Goal: Transaction & Acquisition: Purchase product/service

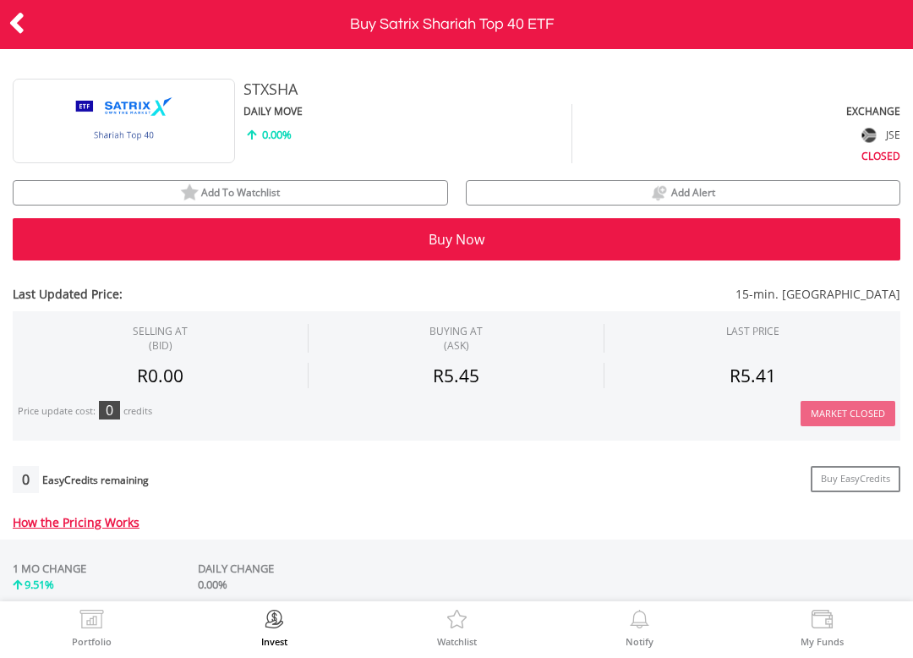
click at [232, 194] on span "Add To Watchlist" at bounding box center [240, 192] width 79 height 14
click at [469, 238] on button "Buy Now" at bounding box center [457, 239] width 888 height 42
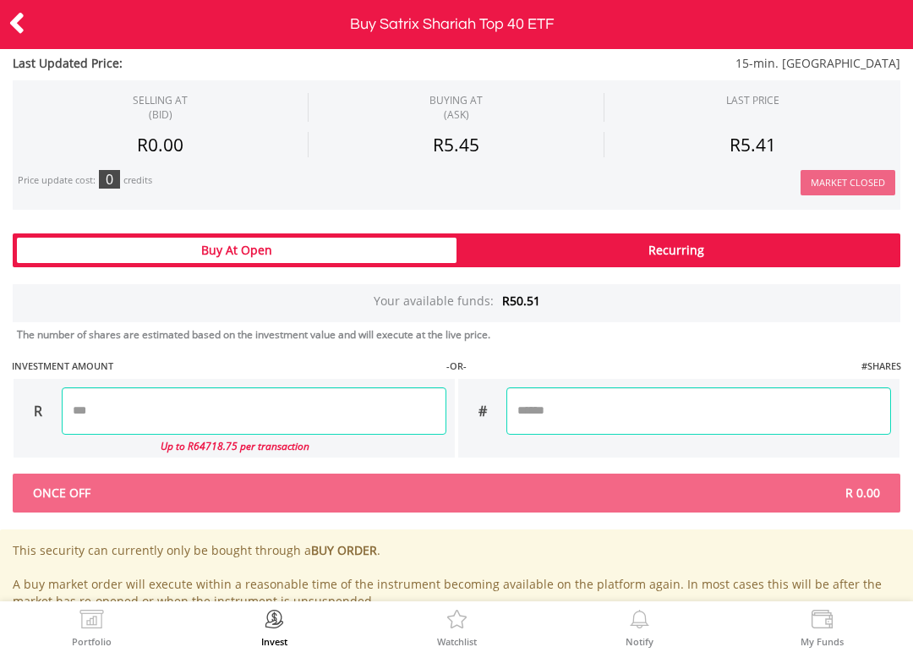
scroll to position [835, 0]
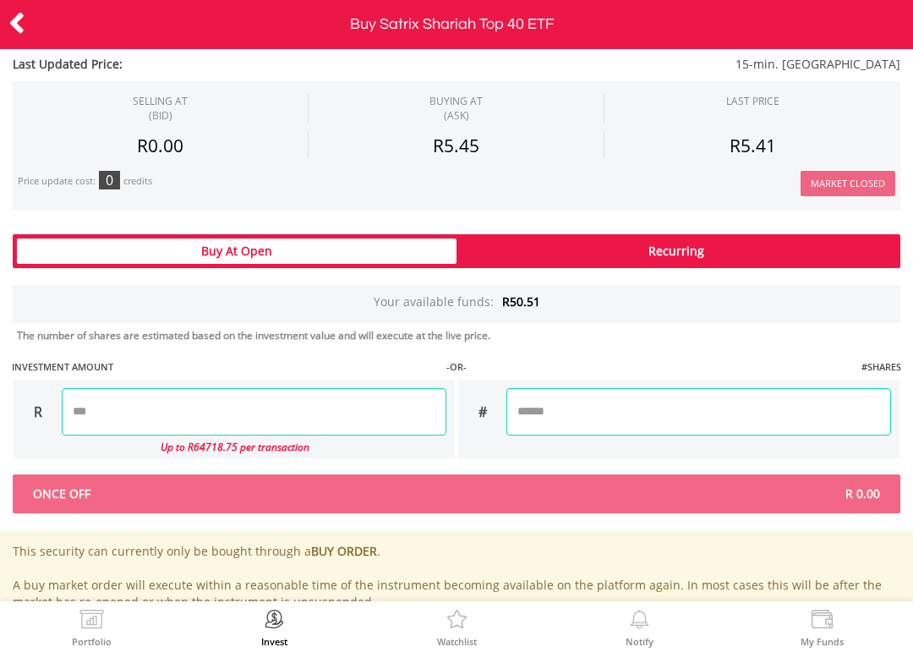
click at [364, 405] on input "number" at bounding box center [254, 411] width 385 height 47
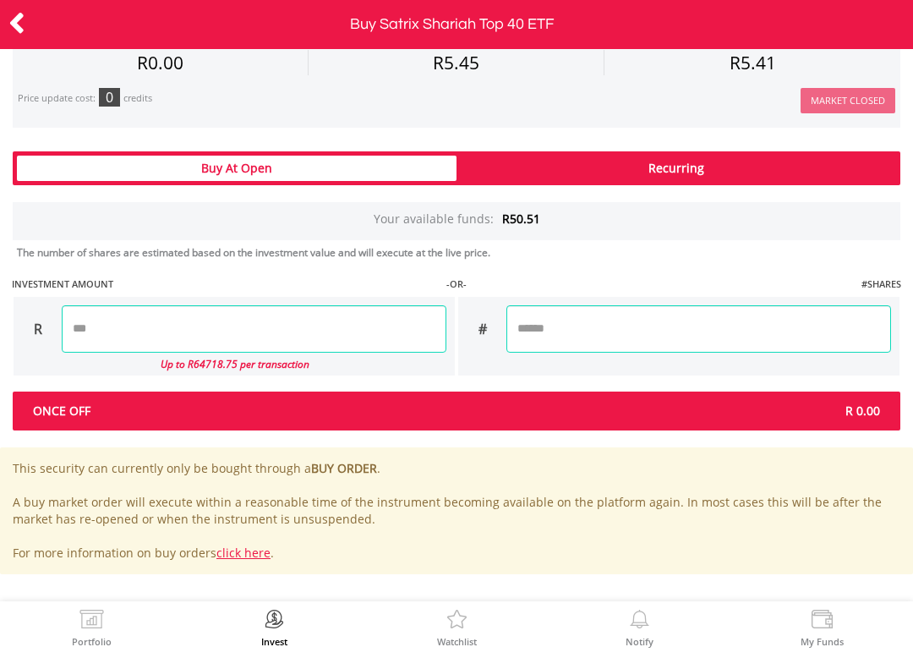
scroll to position [918, 0]
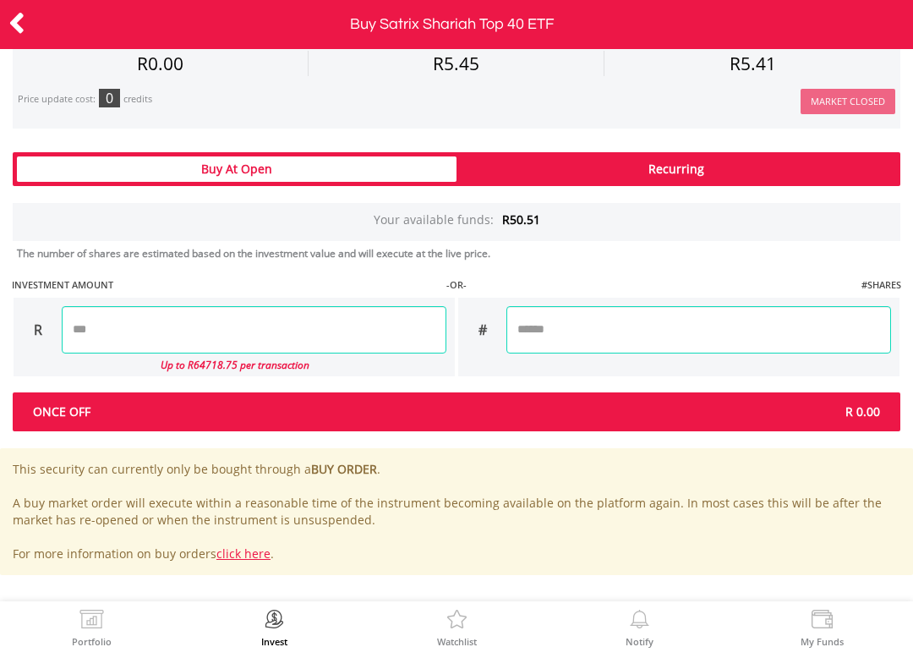
click at [733, 156] on div "Last Updated Price: 15-min. [GEOGRAPHIC_DATA] SELLING AT (BID) BUYING AT (ASK) …" at bounding box center [456, 55] width 913 height 1039
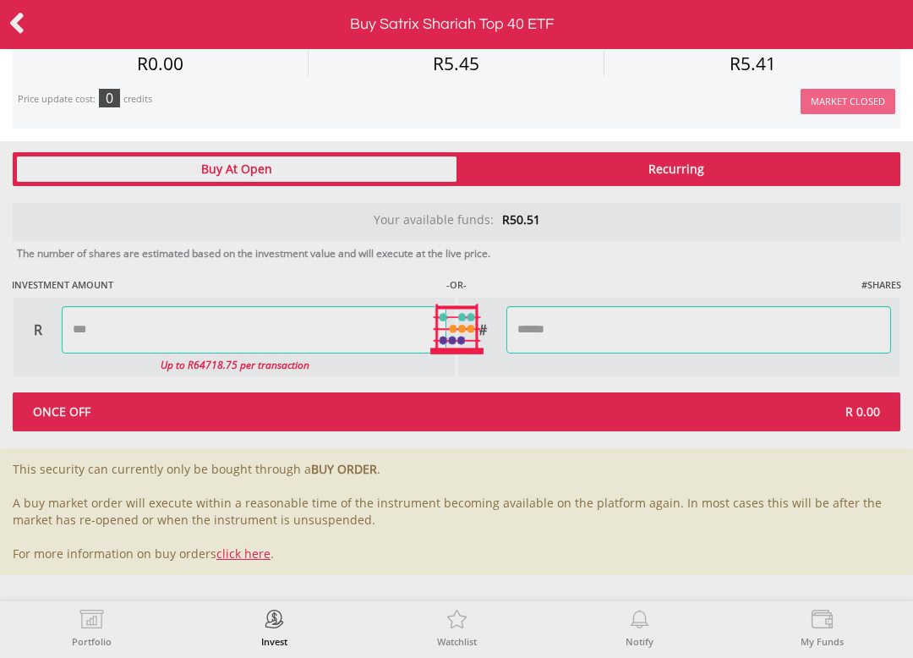
type input "*****"
type input "******"
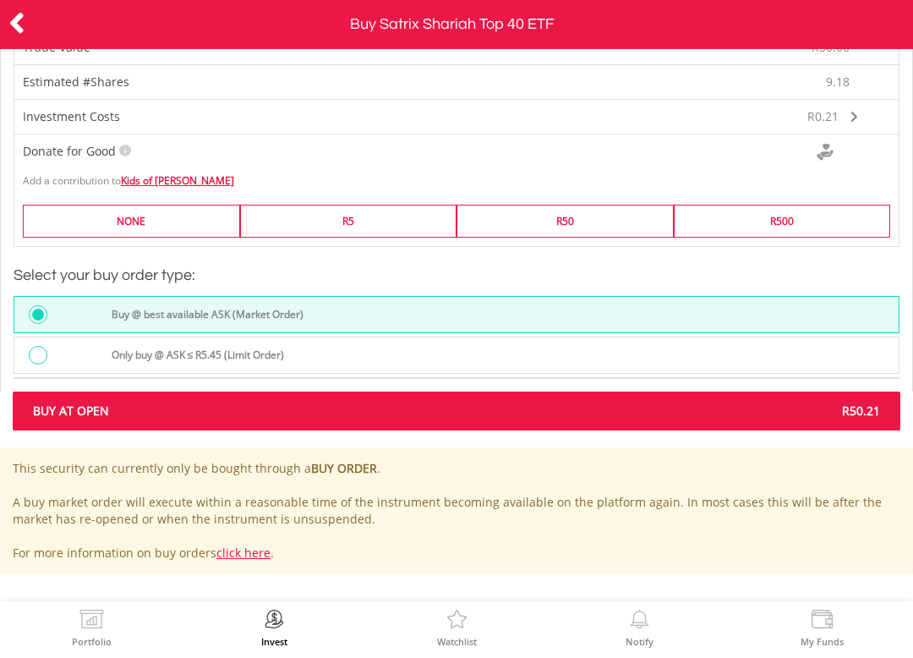
scroll to position [1292, 0]
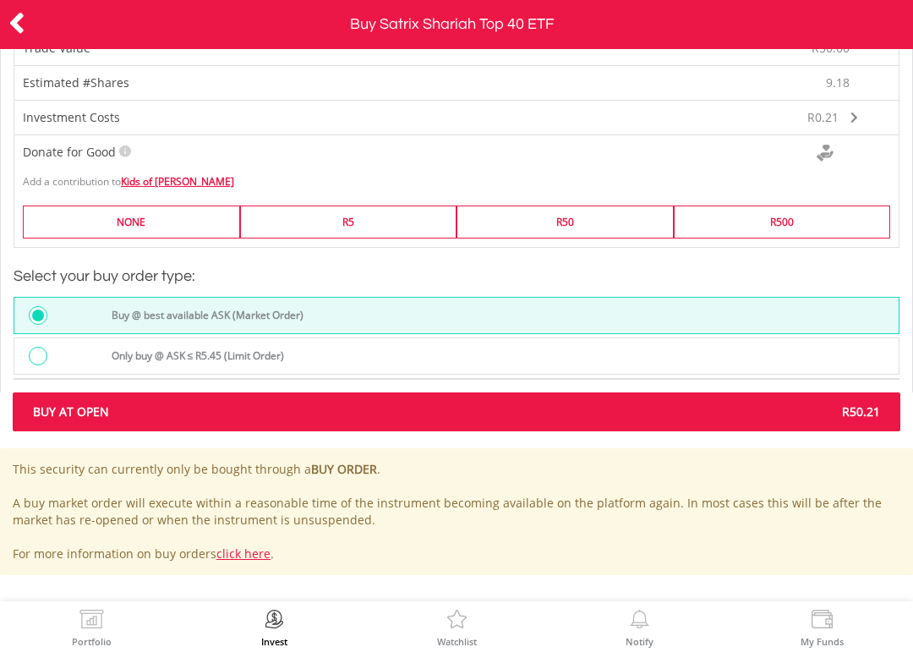
click at [800, 412] on span "R50.21" at bounding box center [675, 411] width 436 height 17
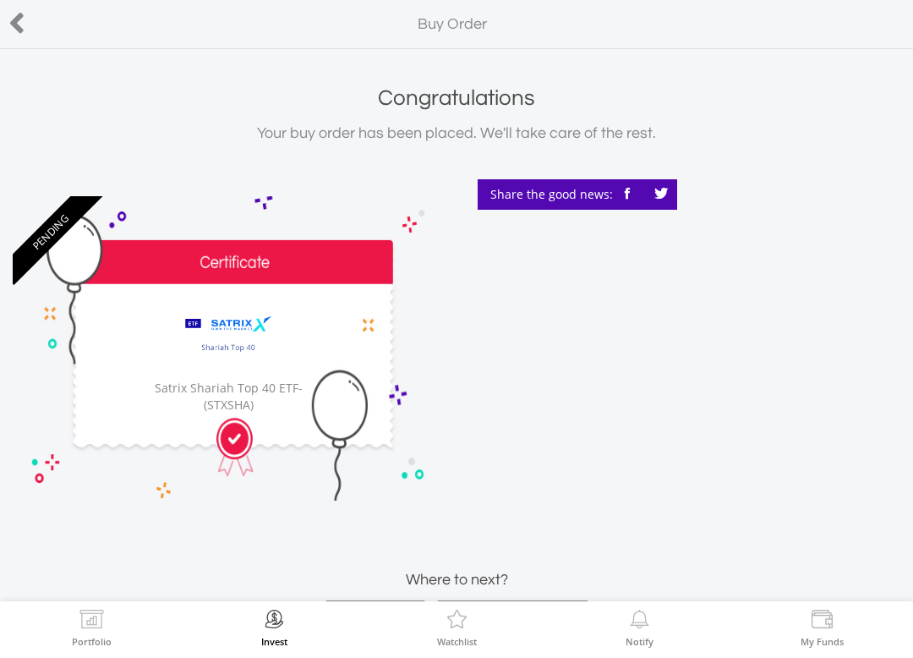
click at [145, 397] on div "﻿ Satrix Shariah Top 40 ETF Satrix Shariah Top 40 ETF - (STXSHA)" at bounding box center [228, 348] width 431 height 304
click at [198, 271] on div "﻿ Satrix Shariah Top 40 ETF Satrix Shariah Top 40 ETF - (STXSHA)" at bounding box center [228, 348] width 431 height 304
click at [74, 244] on div "﻿ Satrix Shariah Top 40 ETF Satrix Shariah Top 40 ETF - (STXSHA)" at bounding box center [228, 348] width 431 height 304
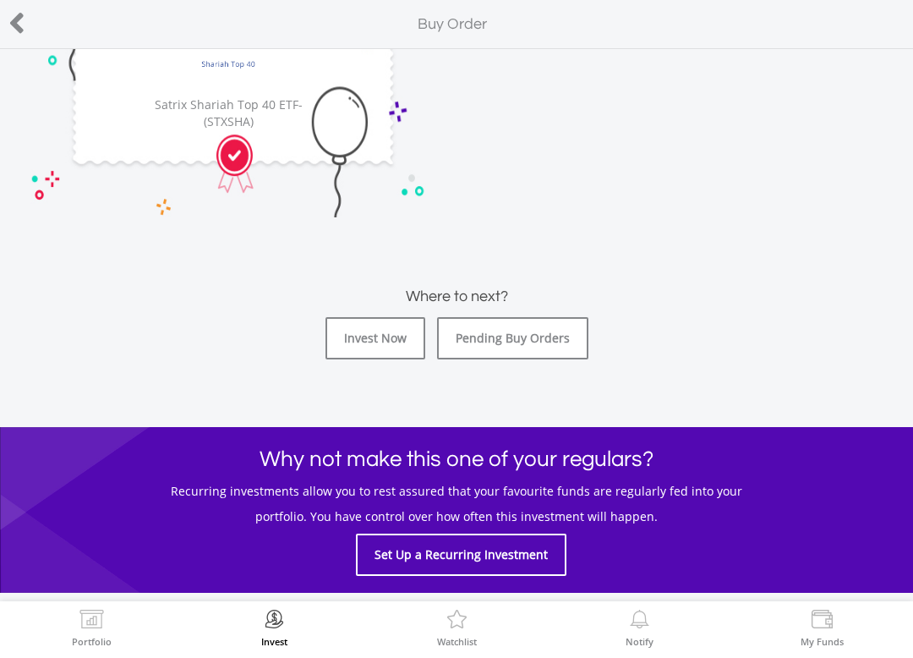
scroll to position [282, 0]
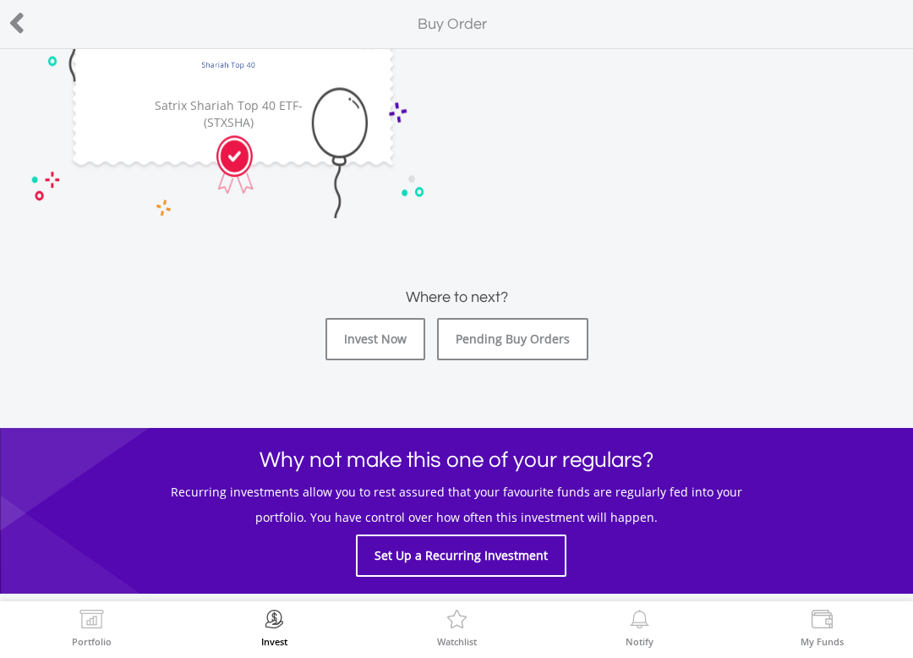
click at [562, 350] on link "Pending Buy Orders" at bounding box center [512, 339] width 151 height 42
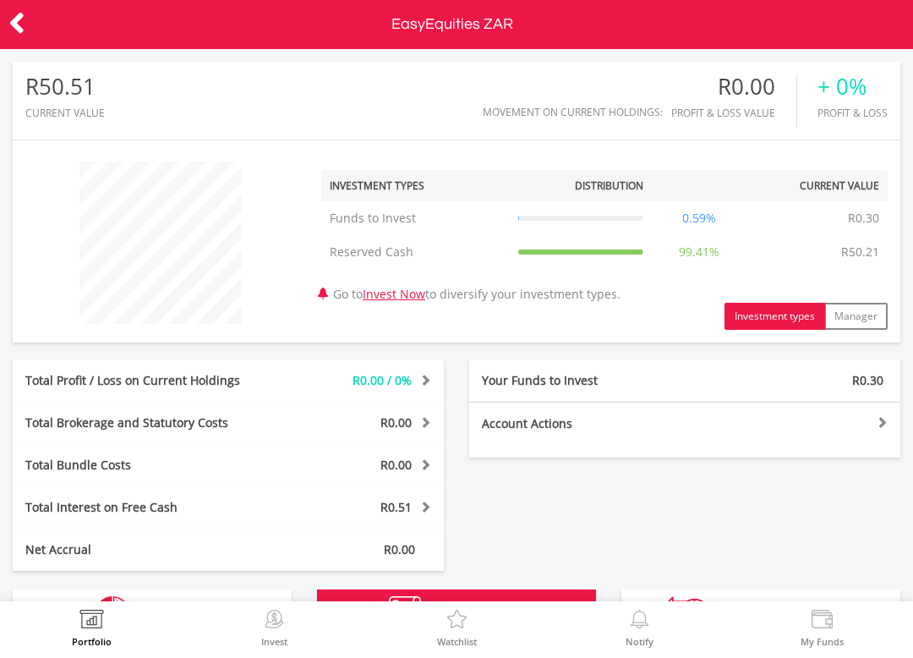
click at [871, 315] on button "Manager" at bounding box center [856, 316] width 63 height 27
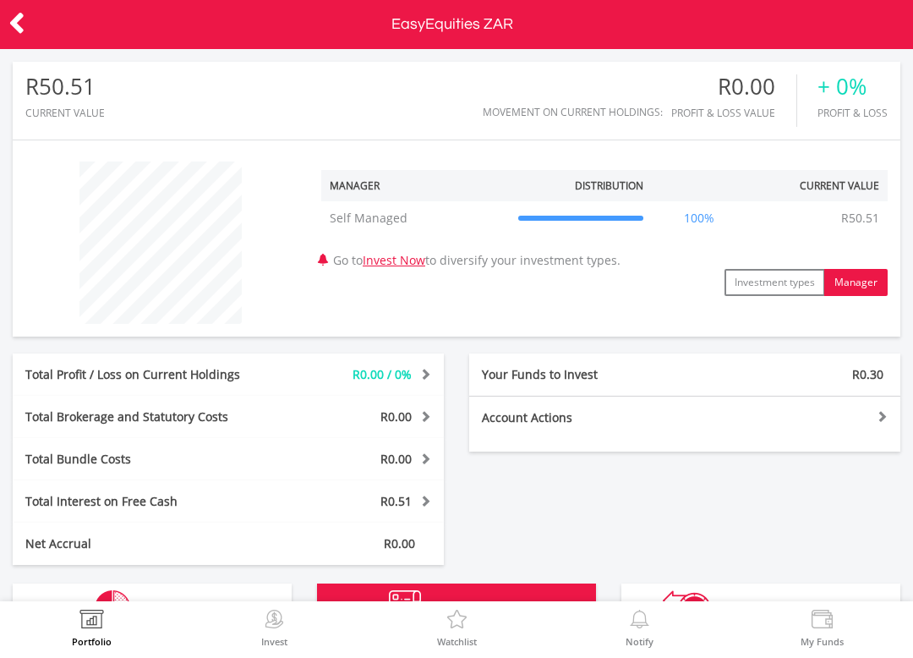
click at [784, 282] on button "Investment types" at bounding box center [775, 282] width 101 height 27
